Goal: Task Accomplishment & Management: Manage account settings

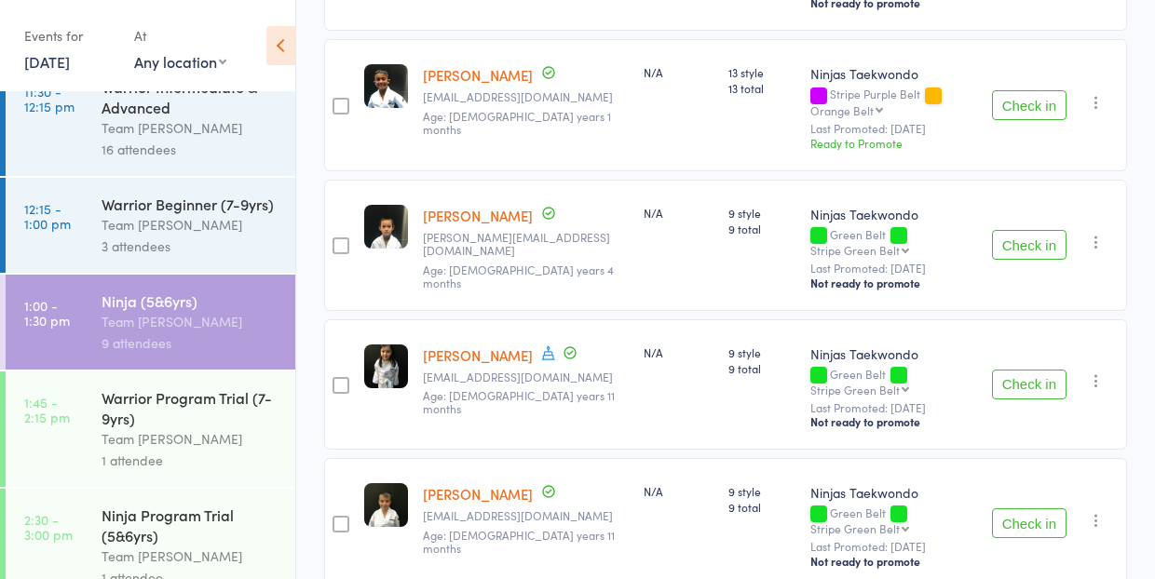
scroll to position [852, 0]
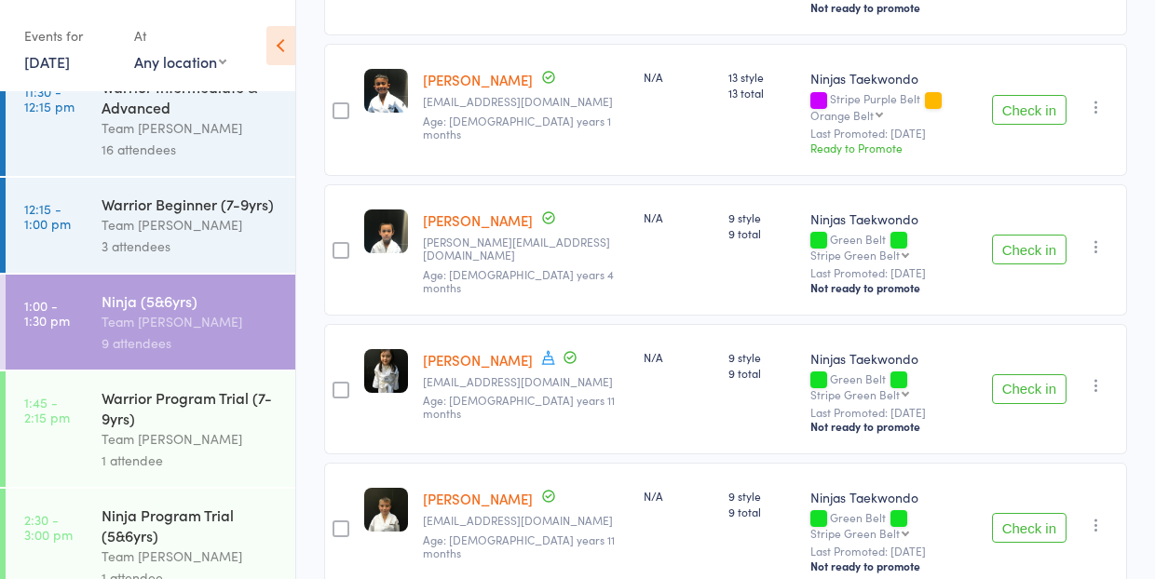
click at [48, 66] on link "18 Oct, 2025" at bounding box center [47, 61] width 46 height 20
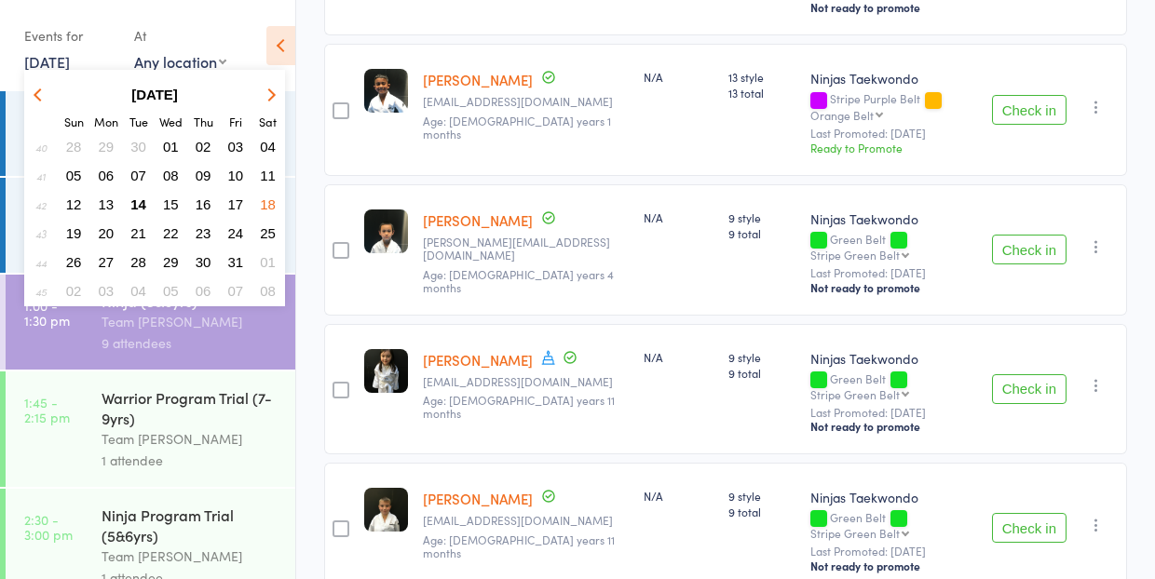
click at [138, 202] on span "14" at bounding box center [138, 205] width 16 height 16
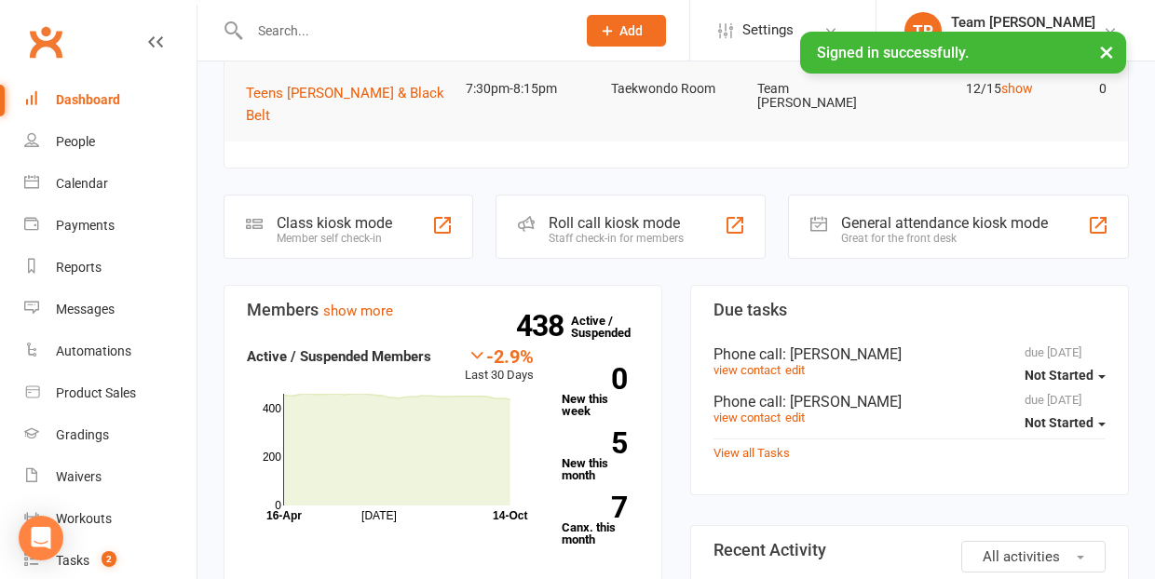
scroll to position [451, 0]
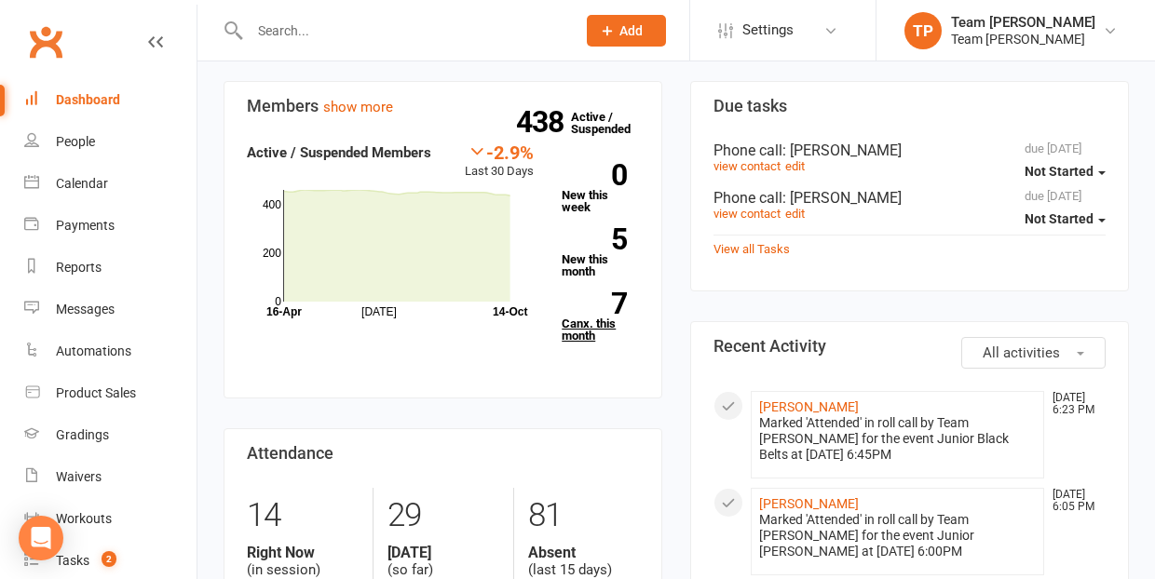
click at [592, 293] on link "7 Canx. this month" at bounding box center [600, 317] width 77 height 49
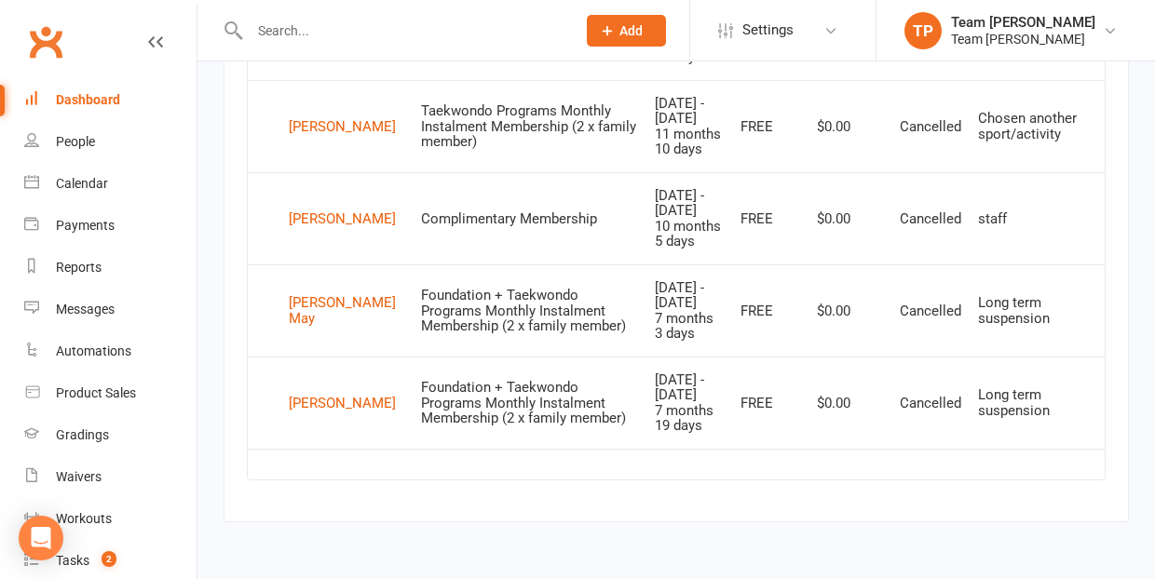
scroll to position [1157, 0]
click at [322, 295] on div "[PERSON_NAME] May" at bounding box center [347, 310] width 116 height 31
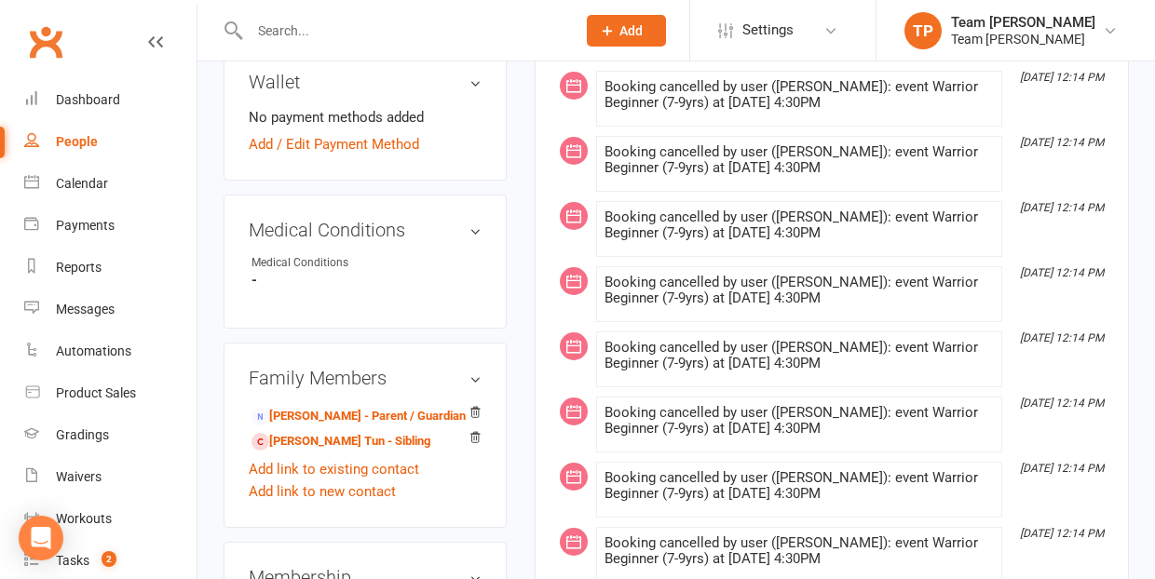
scroll to position [998, 0]
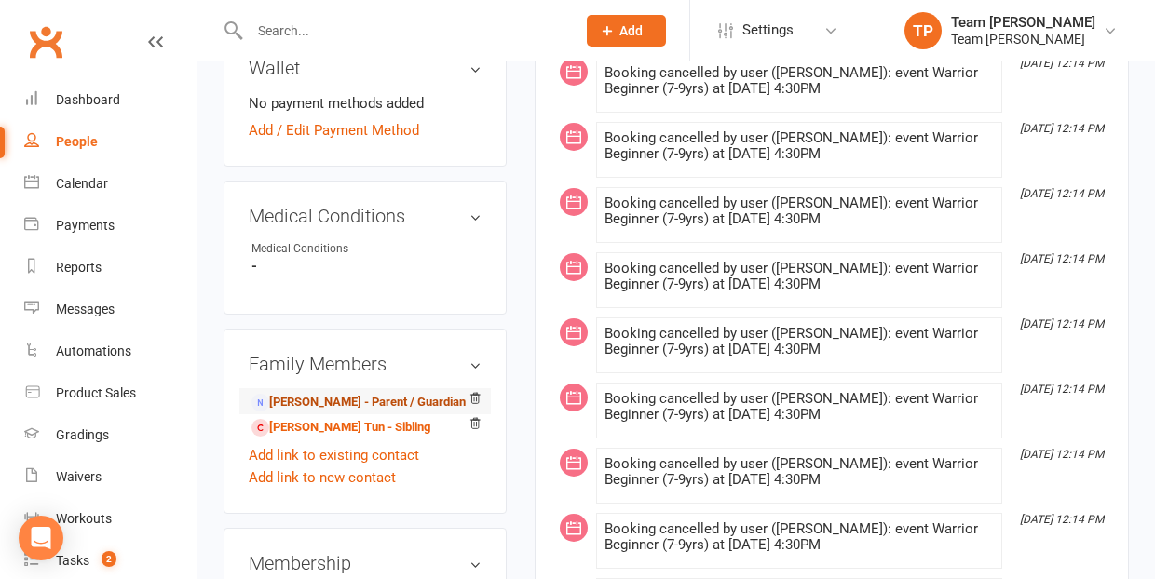
click at [332, 393] on link "[PERSON_NAME] - Parent / Guardian" at bounding box center [359, 403] width 214 height 20
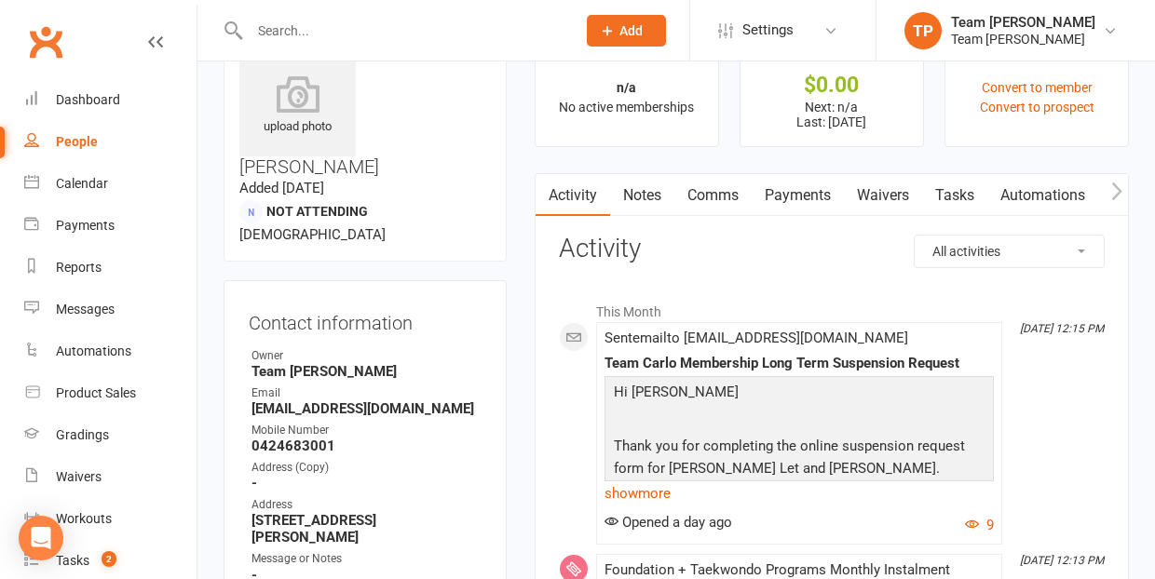
scroll to position [84, 0]
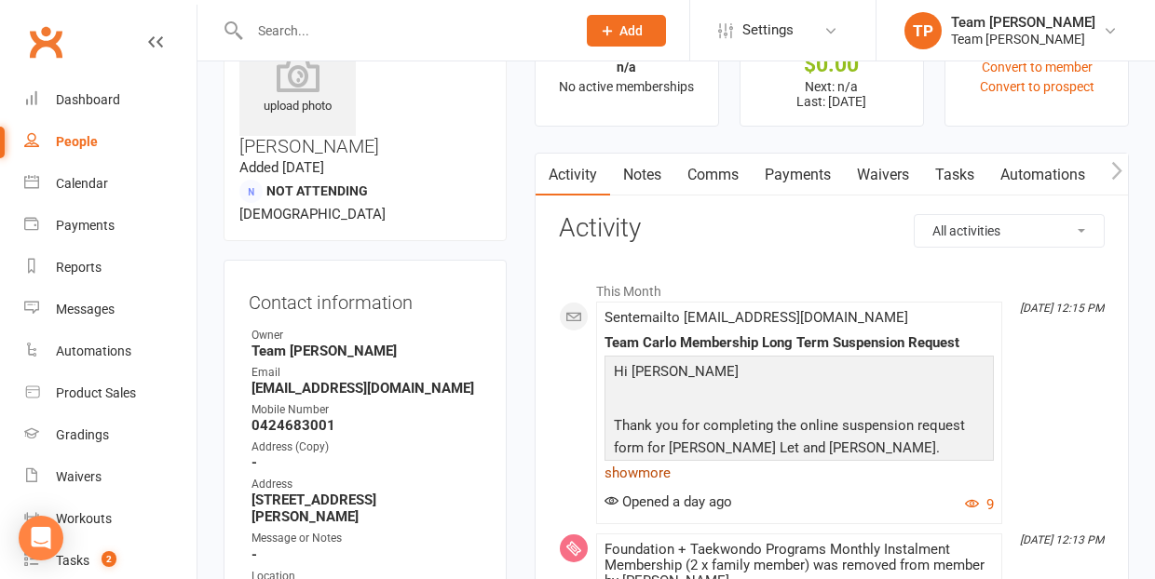
click at [652, 466] on link "show more" at bounding box center [799, 473] width 389 height 26
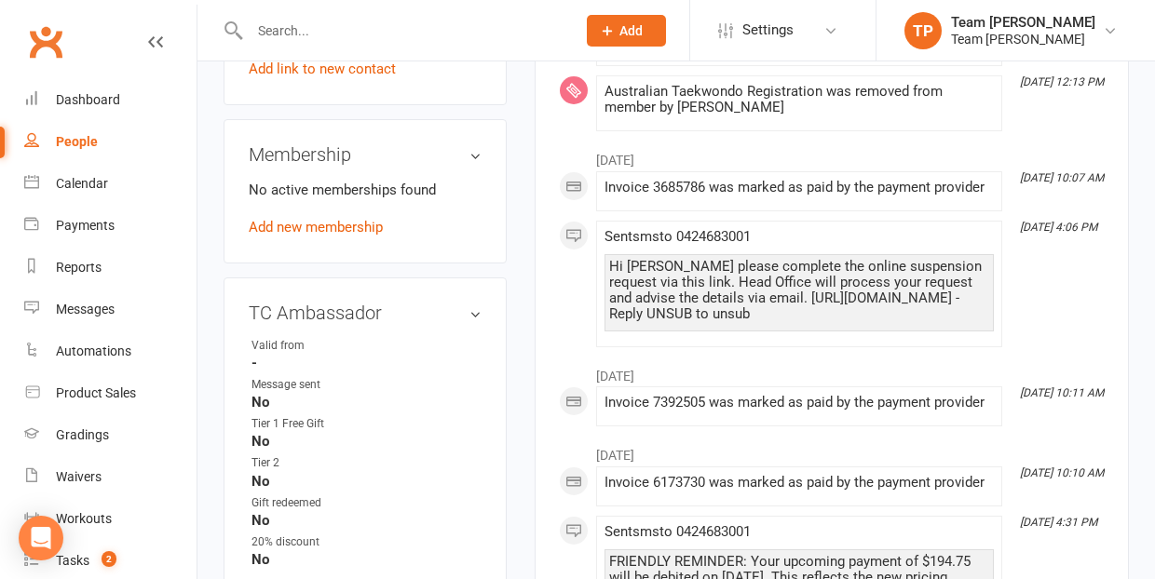
scroll to position [1021, 0]
click at [81, 187] on div "Calendar" at bounding box center [82, 183] width 52 height 15
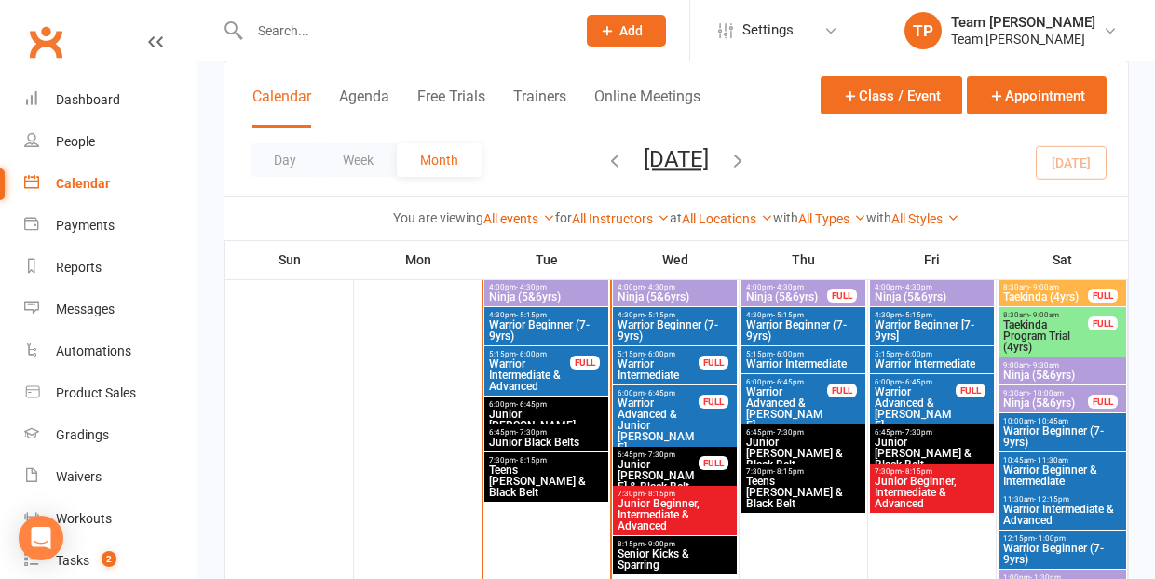
scroll to position [964, 0]
